Goal: Use online tool/utility

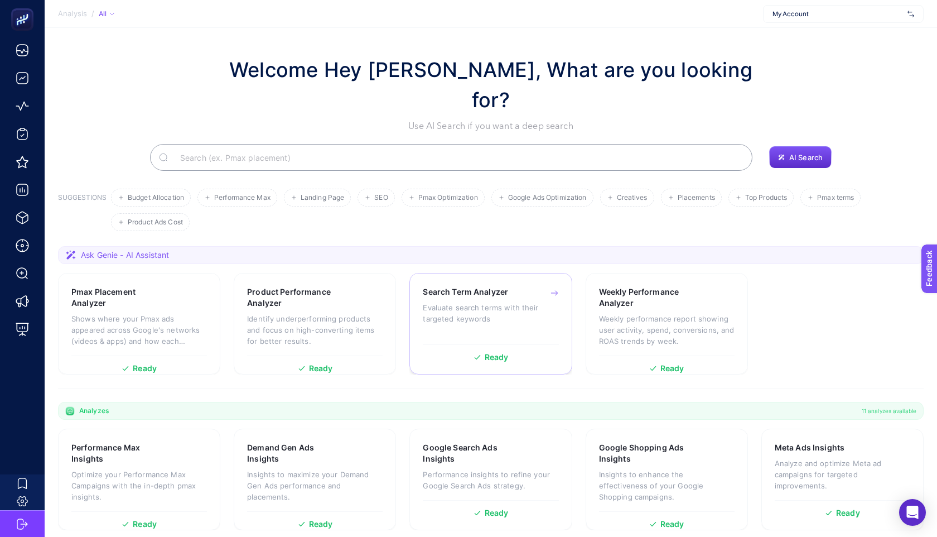
click at [472, 286] on h3 "Search Term Analyzer" at bounding box center [465, 291] width 85 height 11
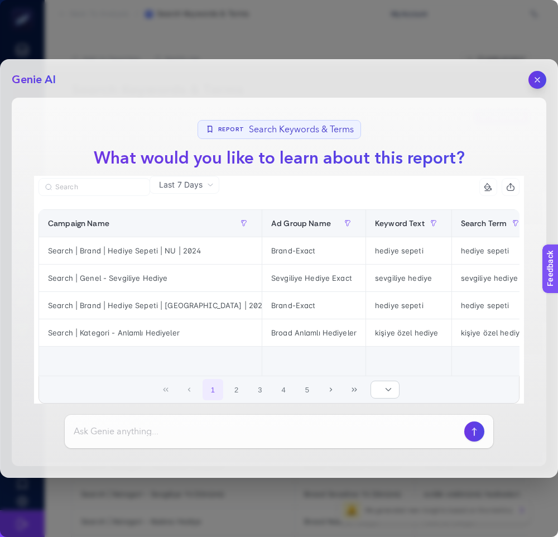
click at [273, 436] on input at bounding box center [267, 430] width 386 height 13
type input "datayı yorumkla"
